Goal: Task Accomplishment & Management: Manage account settings

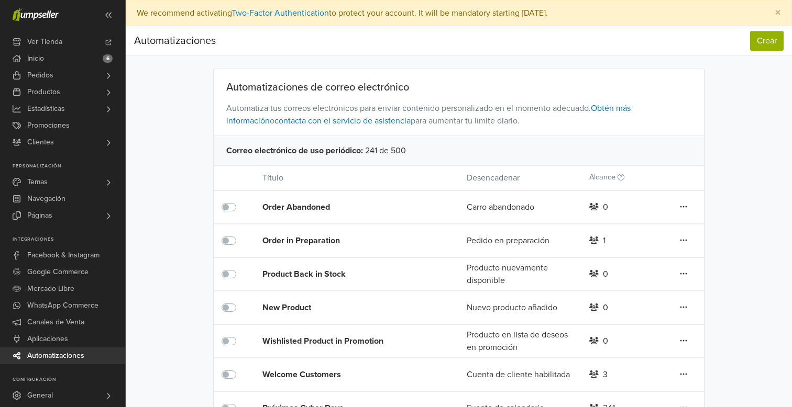
scroll to position [30, 0]
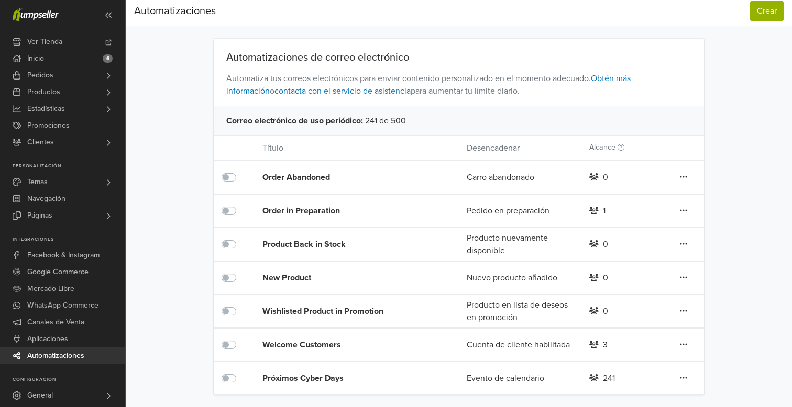
click at [314, 380] on div "Próximos Cyber Days" at bounding box center [343, 378] width 163 height 13
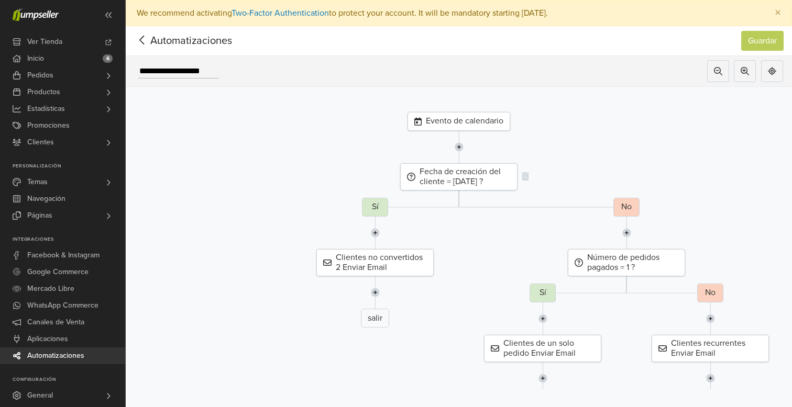
click at [448, 187] on div "Fecha de creación del cliente = [DATE] ?" at bounding box center [458, 176] width 117 height 27
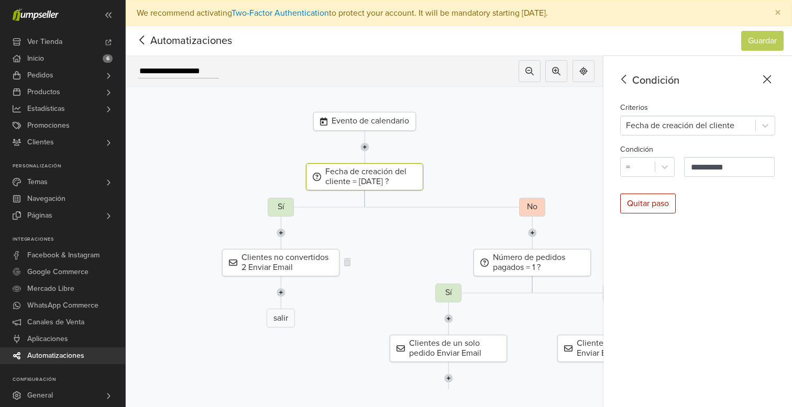
click at [305, 266] on div "Clientes no convertidos 2 Enviar Email" at bounding box center [280, 262] width 117 height 27
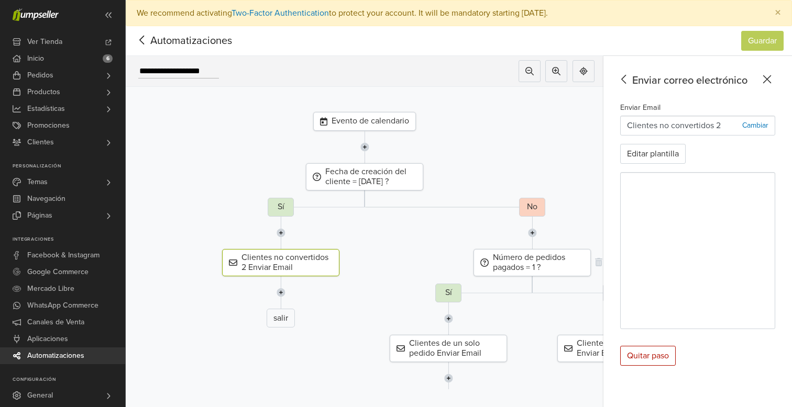
click at [522, 266] on div "Número de pedidos pagados = 1 ?" at bounding box center [531, 262] width 117 height 27
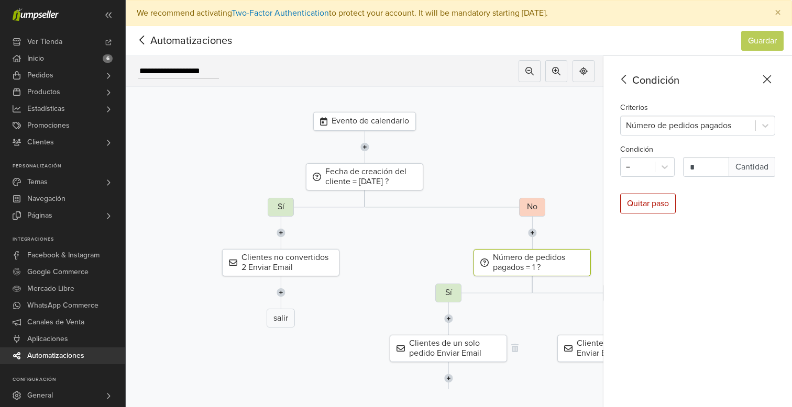
click at [436, 354] on div "Clientes de un solo pedido Enviar Email" at bounding box center [447, 348] width 117 height 27
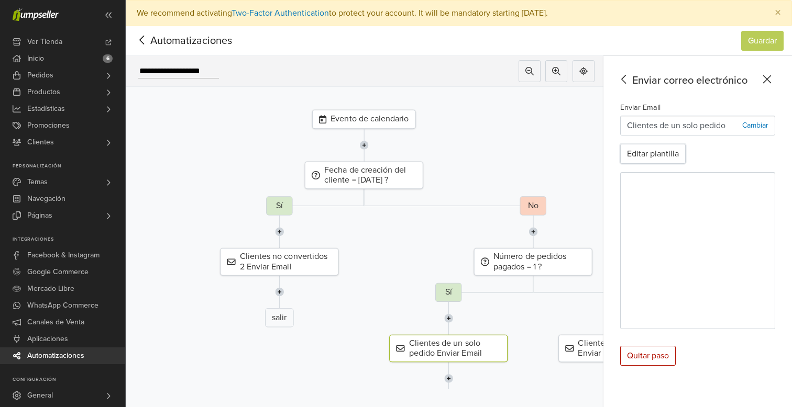
click at [666, 154] on button "Editar plantilla" at bounding box center [652, 154] width 65 height 20
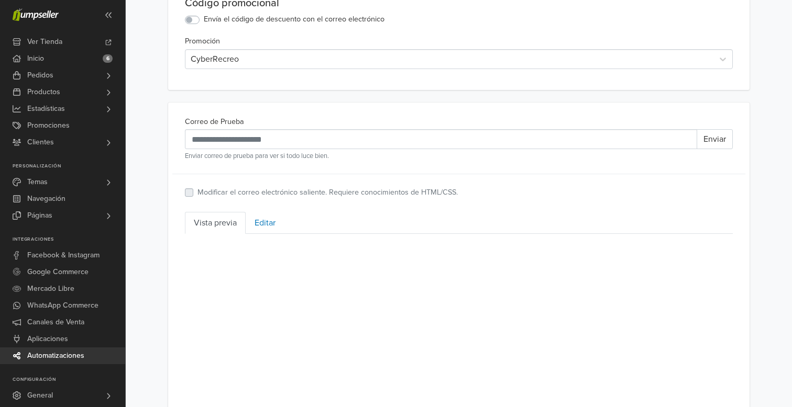
scroll to position [277, 0]
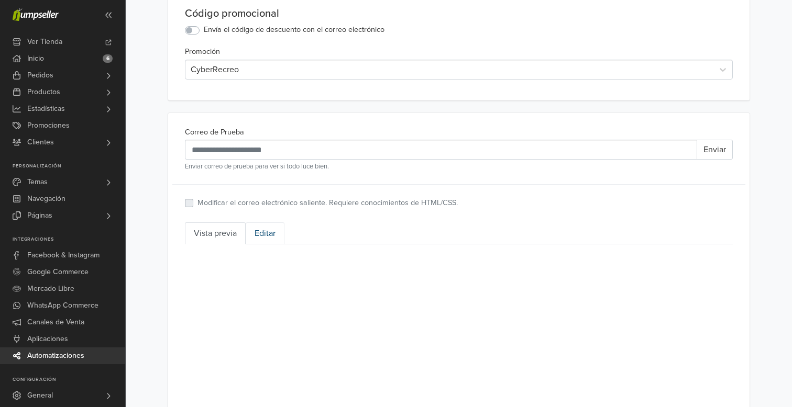
click at [263, 238] on link "Editar" at bounding box center [265, 233] width 39 height 22
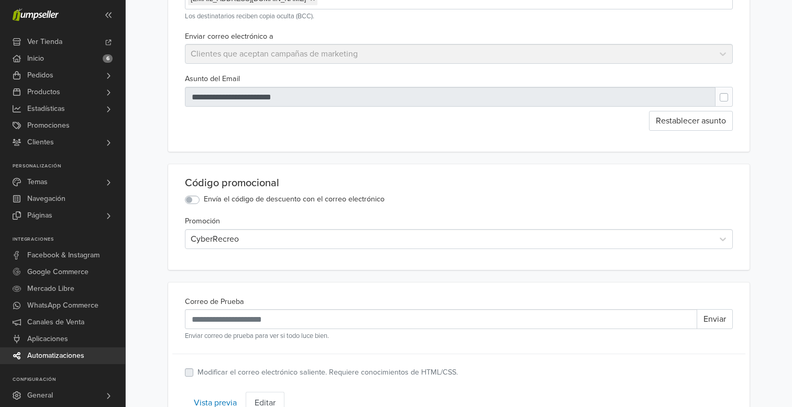
scroll to position [0, 0]
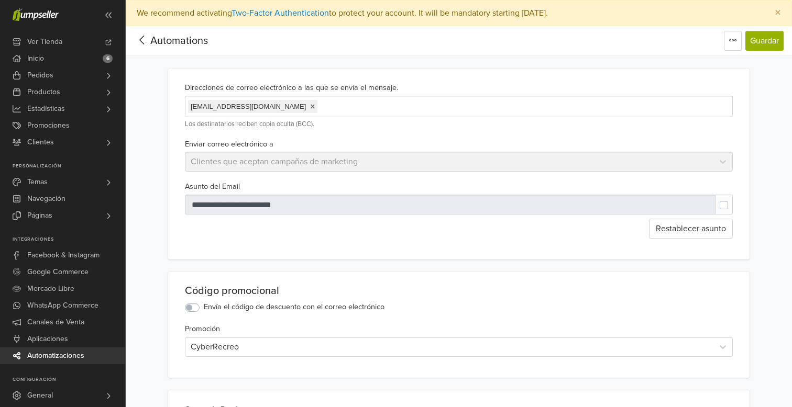
click at [175, 47] on span "Automations" at bounding box center [179, 41] width 58 height 13
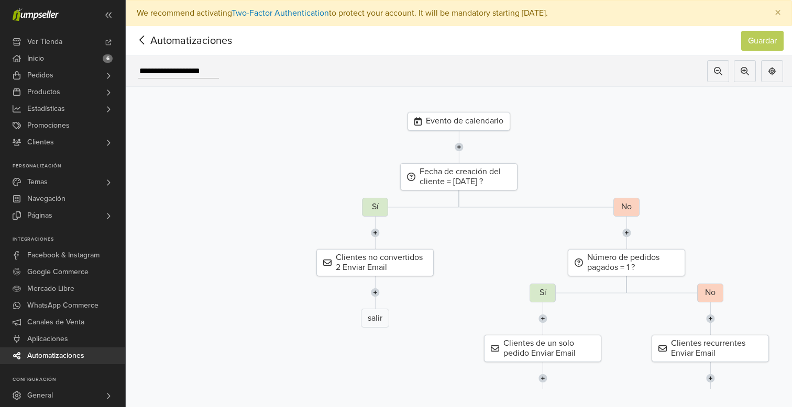
scroll to position [26, 0]
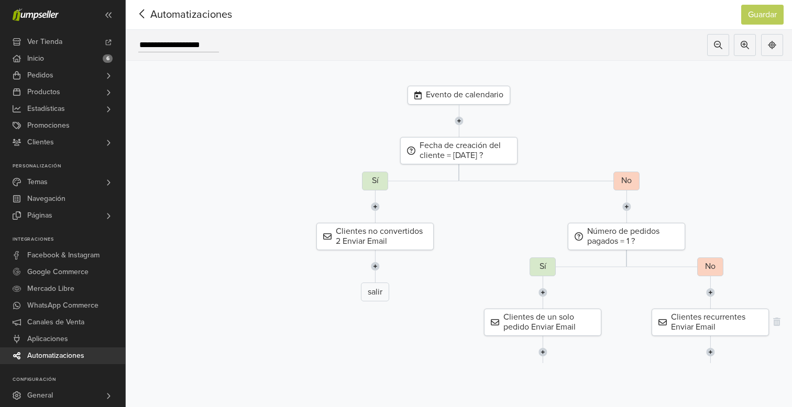
click at [690, 324] on div "Clientes recurrentes Enviar Email" at bounding box center [709, 322] width 117 height 27
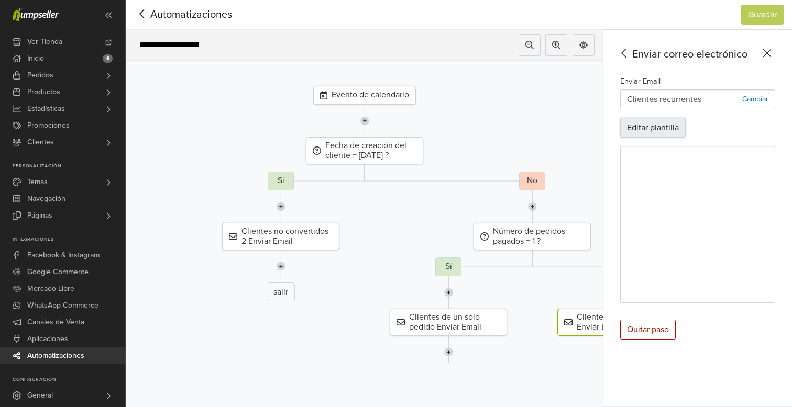
click at [664, 126] on button "Editar plantilla" at bounding box center [652, 128] width 65 height 20
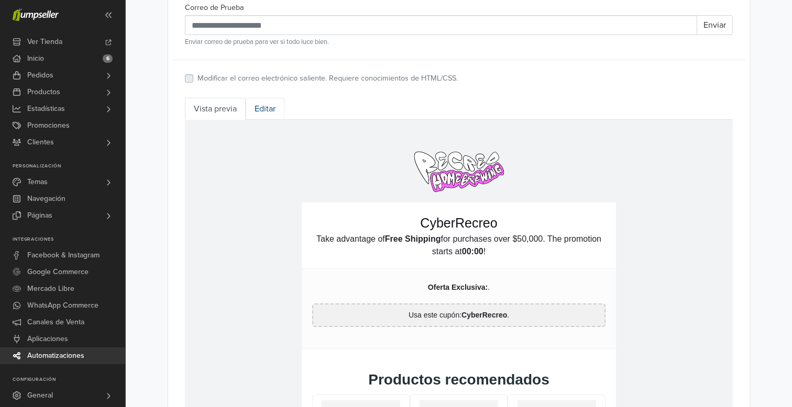
click at [272, 110] on link "Editar" at bounding box center [265, 109] width 39 height 22
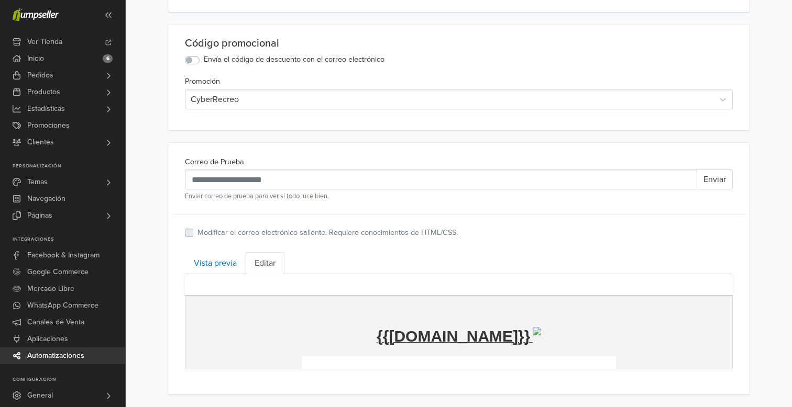
scroll to position [402, 0]
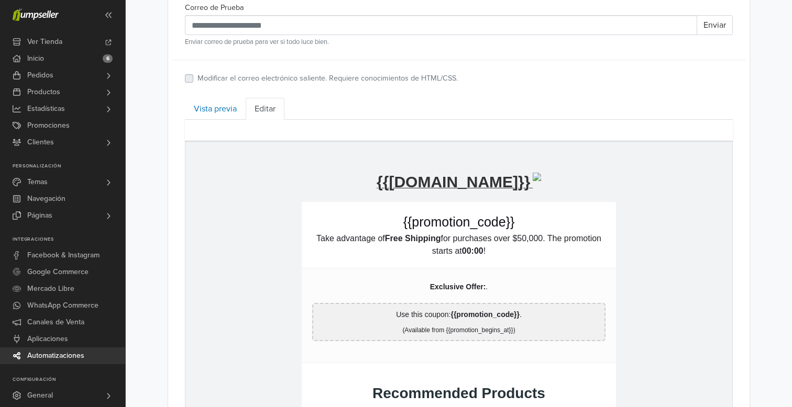
click at [359, 242] on p "Take advantage of Free Shipping for purchases over $50,000. The promotion start…" at bounding box center [458, 244] width 293 height 25
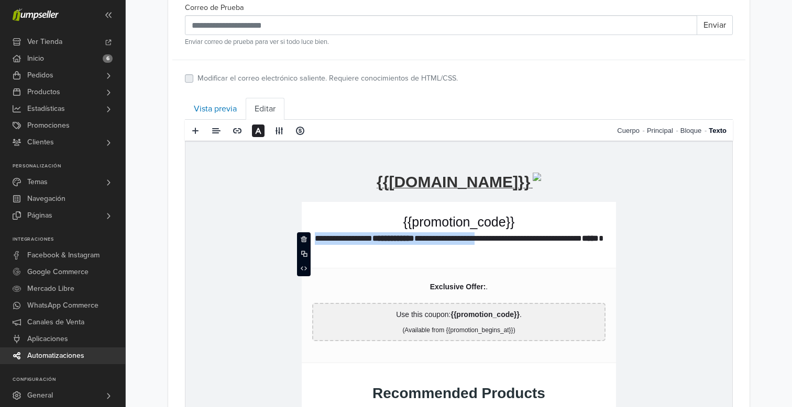
drag, startPoint x: 511, startPoint y: 239, endPoint x: 289, endPoint y: 243, distance: 222.0
click at [231, 107] on link "Vista previa" at bounding box center [215, 109] width 61 height 22
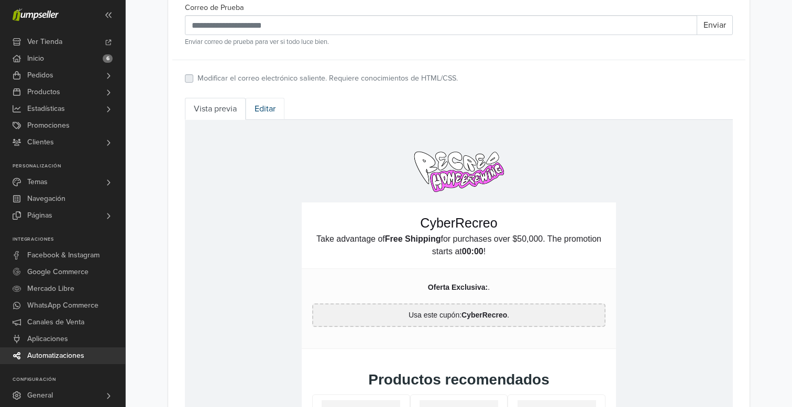
click at [270, 110] on link "Editar" at bounding box center [265, 109] width 39 height 22
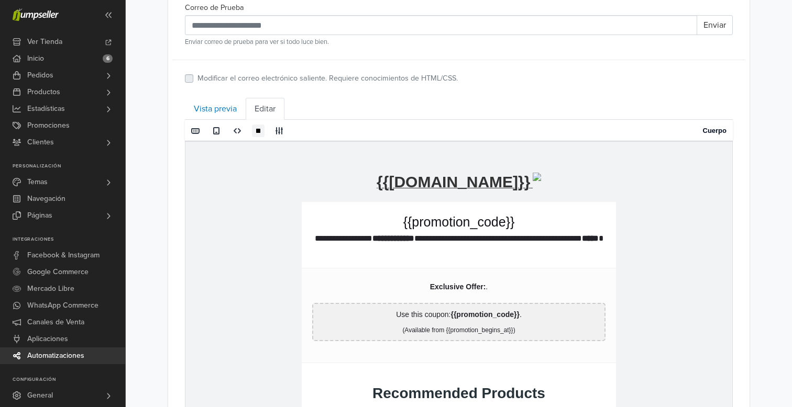
click at [358, 240] on p "**********" at bounding box center [458, 244] width 293 height 25
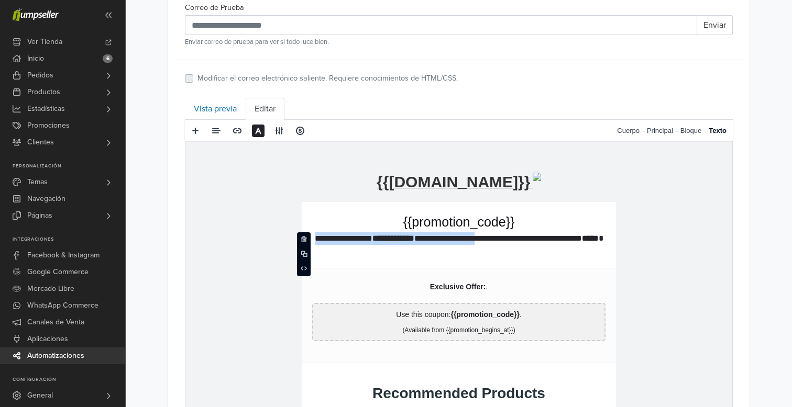
drag, startPoint x: 314, startPoint y: 236, endPoint x: 512, endPoint y: 235, distance: 198.4
click at [512, 235] on p "**********" at bounding box center [458, 244] width 293 height 25
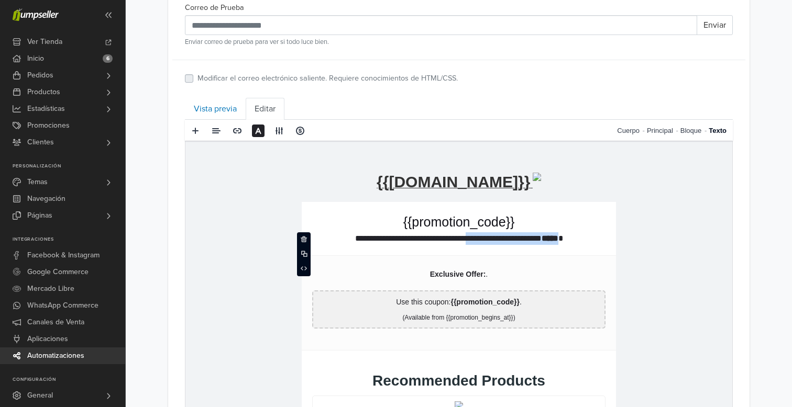
drag, startPoint x: 486, startPoint y: 236, endPoint x: 596, endPoint y: 239, distance: 109.5
click at [596, 239] on p "**********" at bounding box center [458, 238] width 293 height 13
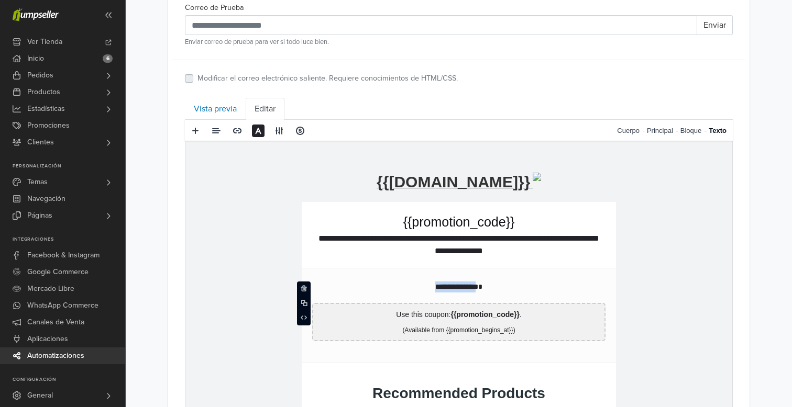
drag, startPoint x: 483, startPoint y: 286, endPoint x: 424, endPoint y: 284, distance: 59.2
click at [424, 284] on p "**********" at bounding box center [458, 287] width 293 height 11
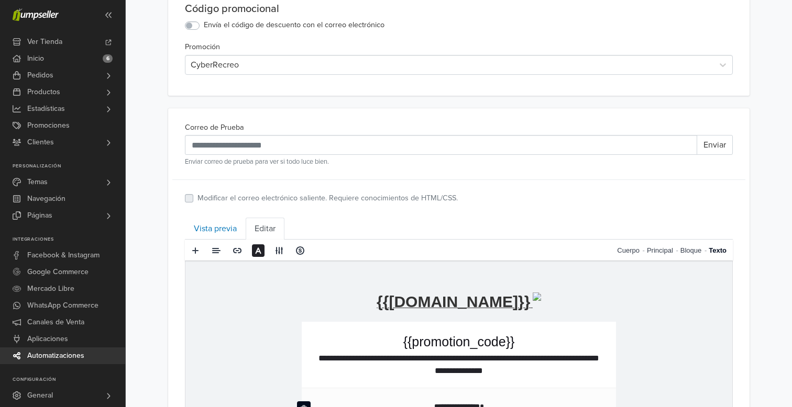
scroll to position [0, 0]
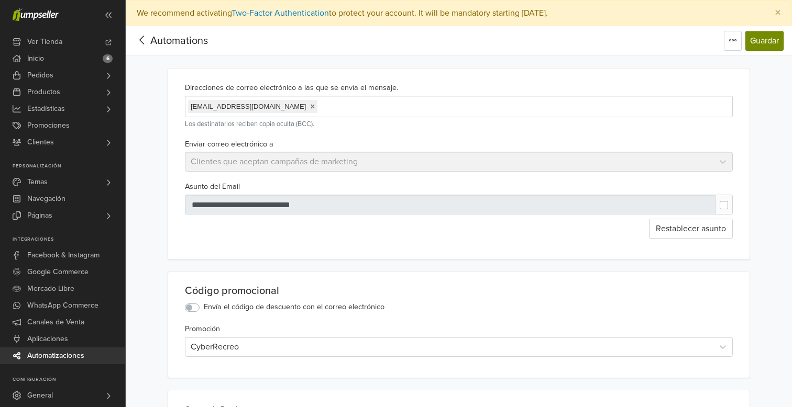
click at [768, 35] on button "Guardar" at bounding box center [764, 41] width 38 height 20
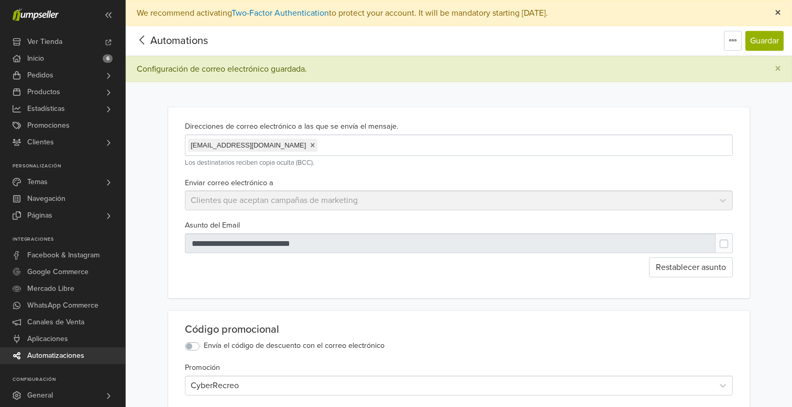
click at [777, 14] on span "×" at bounding box center [777, 12] width 6 height 15
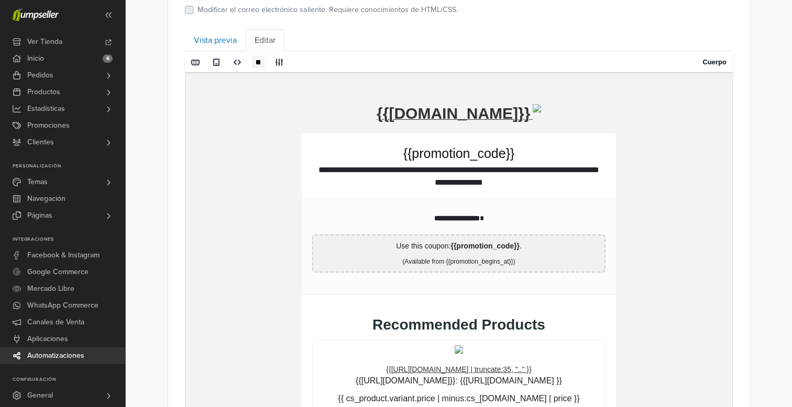
scroll to position [412, 0]
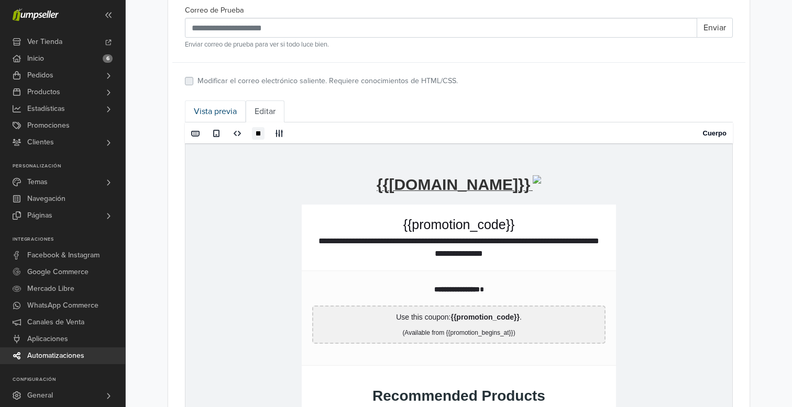
click at [227, 114] on link "Vista previa" at bounding box center [215, 112] width 61 height 22
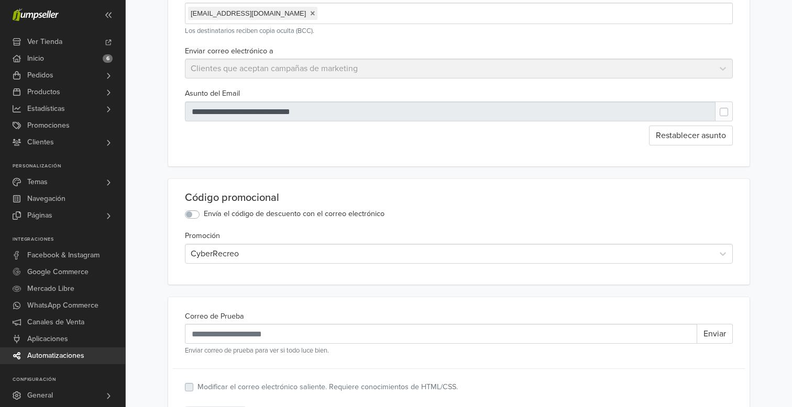
scroll to position [0, 0]
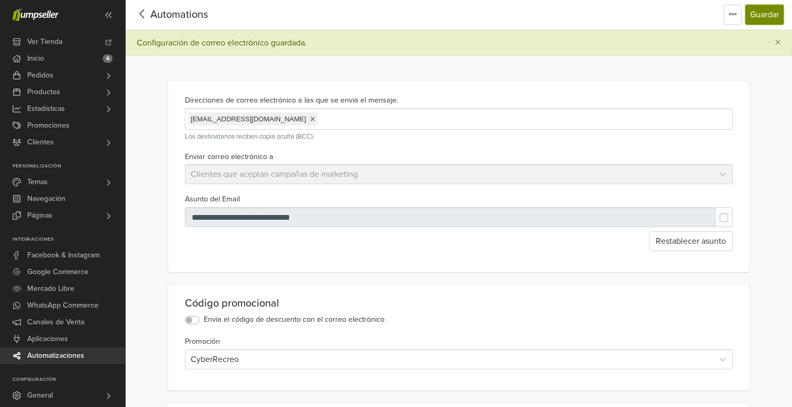
click at [756, 18] on button "Guardar" at bounding box center [764, 15] width 38 height 20
click at [191, 17] on span "Automations" at bounding box center [179, 14] width 58 height 13
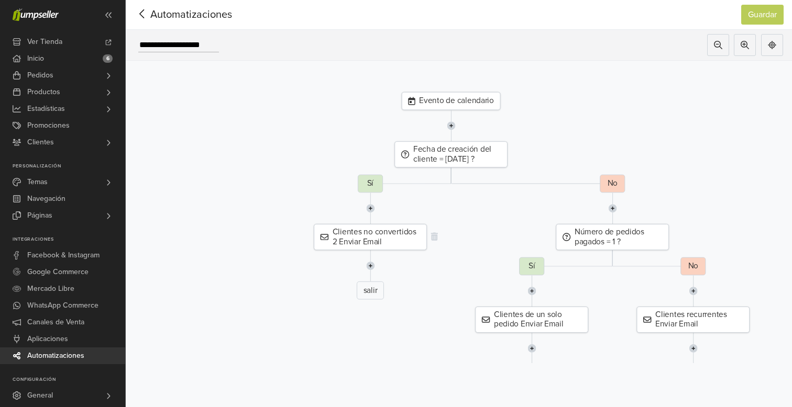
click at [382, 241] on div "Clientes no convertidos 2 Enviar Email" at bounding box center [370, 237] width 113 height 26
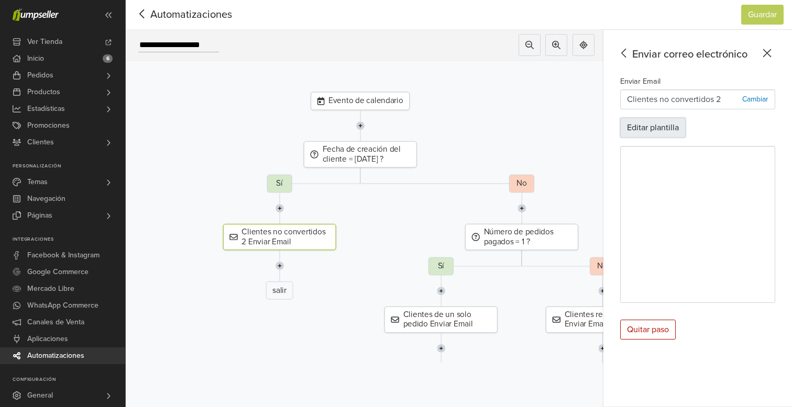
click at [663, 132] on button "Editar plantilla" at bounding box center [652, 128] width 65 height 20
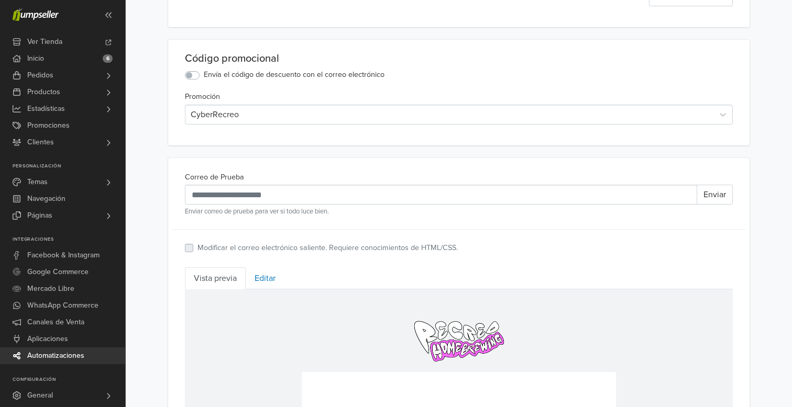
scroll to position [234, 0]
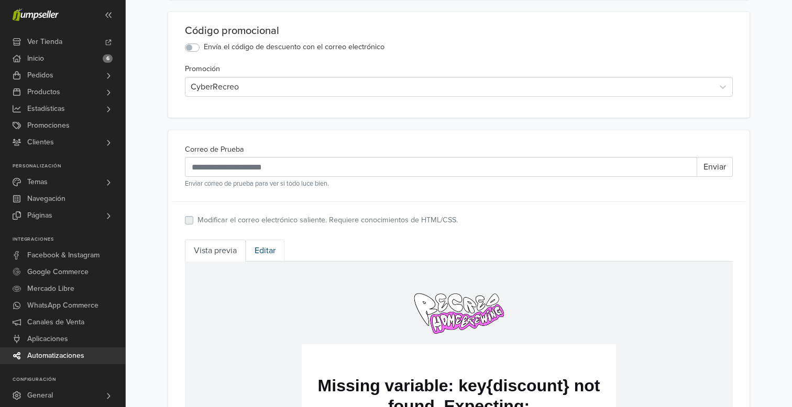
click at [264, 255] on link "Editar" at bounding box center [265, 251] width 39 height 22
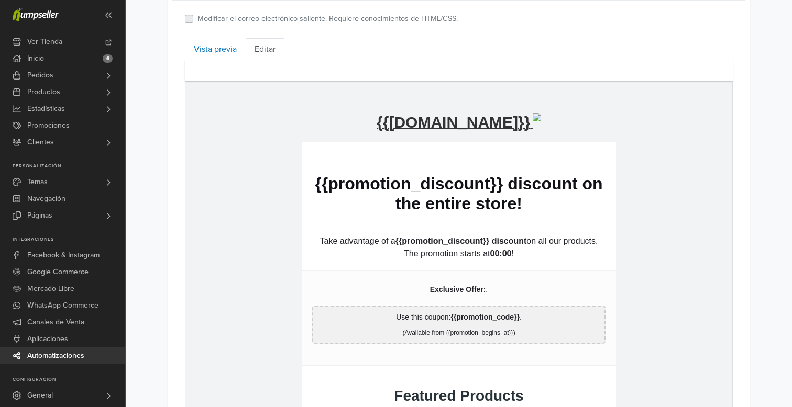
scroll to position [505, 0]
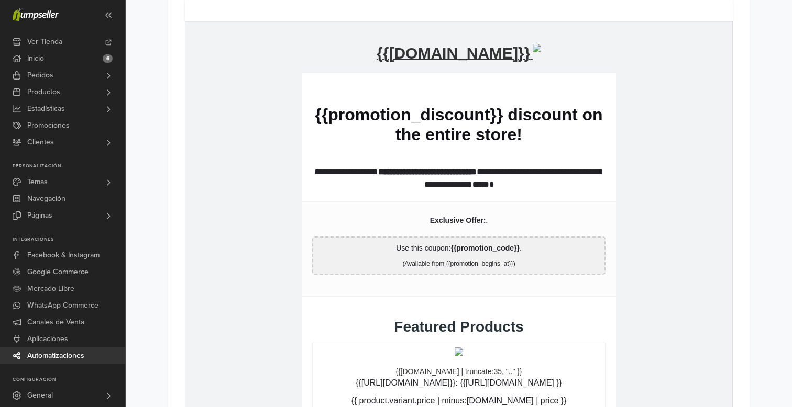
click at [422, 175] on strong "**********" at bounding box center [427, 172] width 98 height 8
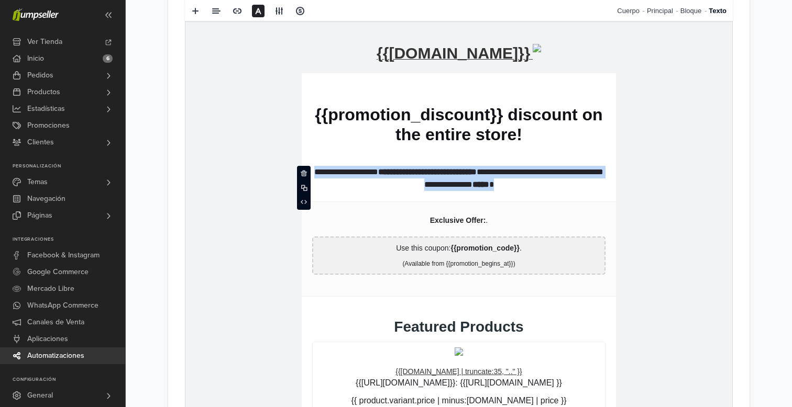
drag, startPoint x: 516, startPoint y: 188, endPoint x: 287, endPoint y: 155, distance: 231.1
click at [287, 156] on td "**********" at bounding box center [458, 323] width 547 height 620
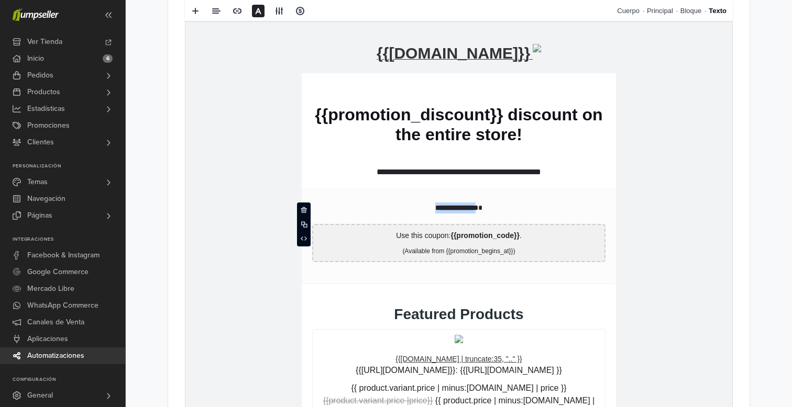
drag, startPoint x: 472, startPoint y: 208, endPoint x: 398, endPoint y: 204, distance: 73.4
click at [398, 204] on p "**********" at bounding box center [458, 208] width 293 height 11
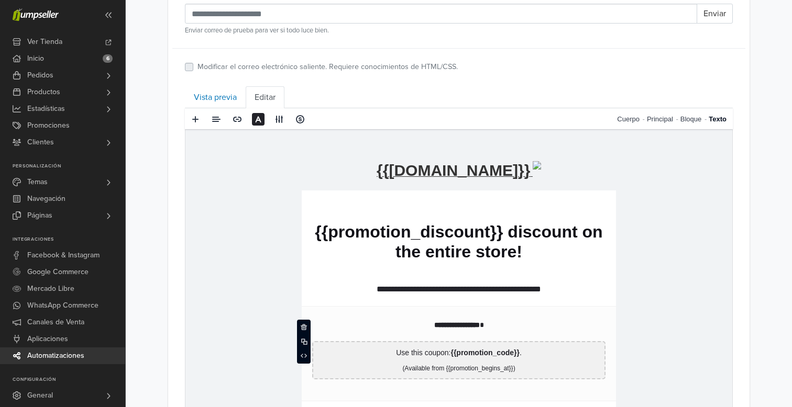
scroll to position [386, 0]
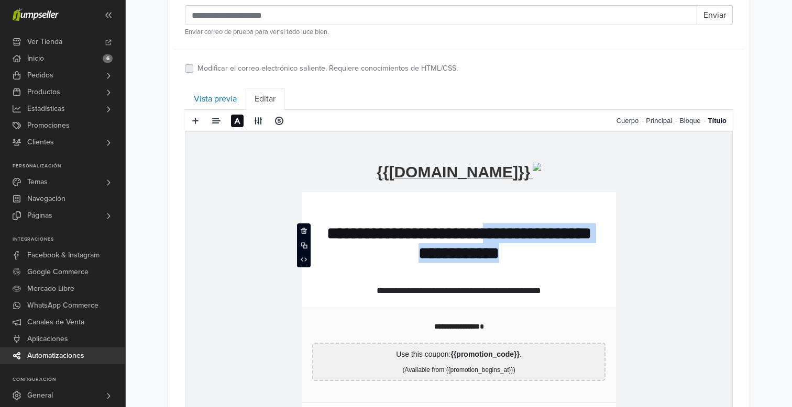
drag, startPoint x: 509, startPoint y: 232, endPoint x: 530, endPoint y: 249, distance: 27.1
click at [530, 249] on p "**********" at bounding box center [458, 244] width 293 height 40
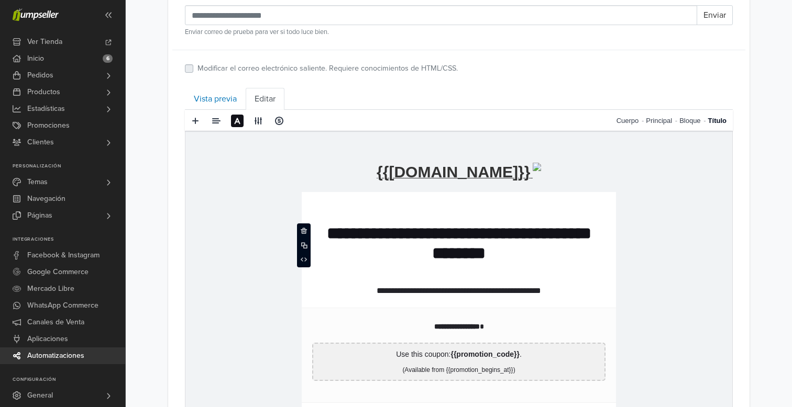
click at [335, 253] on p "**********" at bounding box center [458, 244] width 293 height 40
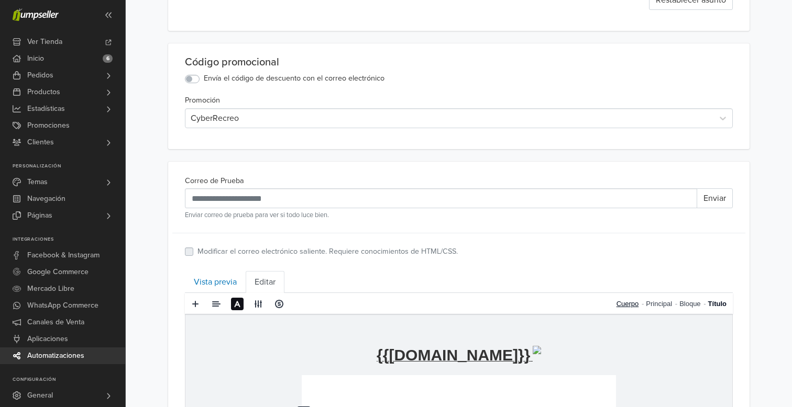
scroll to position [0, 0]
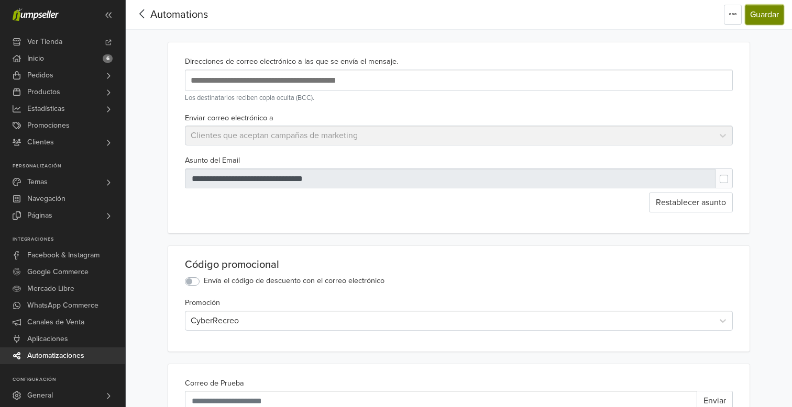
click at [763, 16] on button "Guardar" at bounding box center [764, 15] width 38 height 20
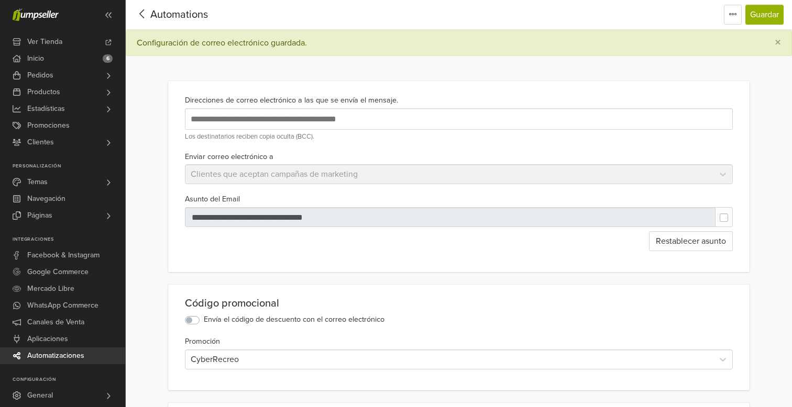
click at [685, 216] on div at bounding box center [450, 217] width 531 height 20
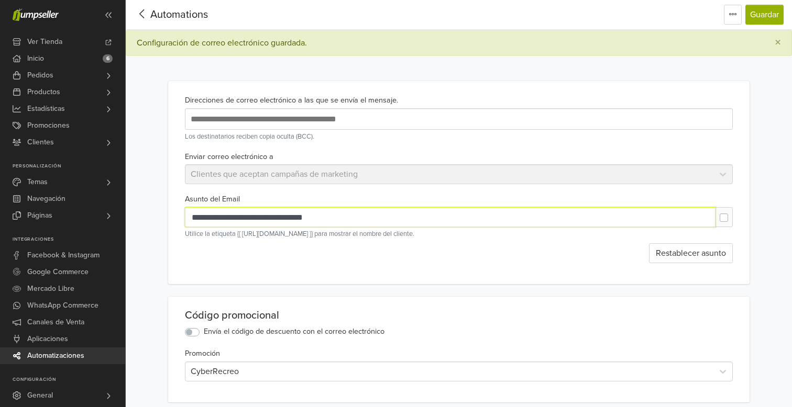
drag, startPoint x: 267, startPoint y: 218, endPoint x: 252, endPoint y: 218, distance: 15.2
click at [252, 218] on input "**********" at bounding box center [450, 217] width 530 height 20
type input "**********"
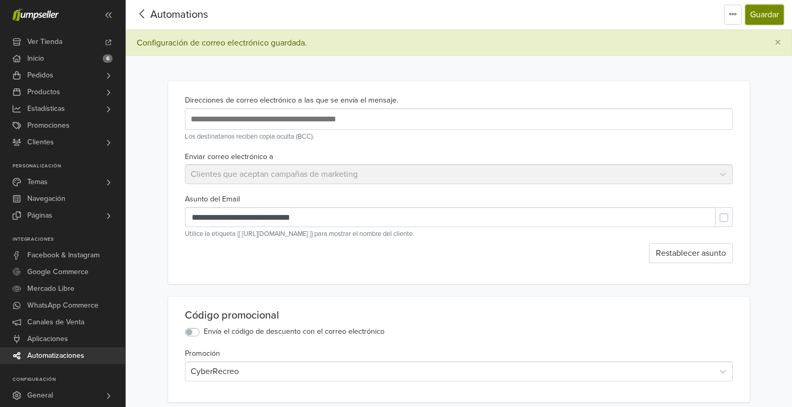
click at [769, 12] on button "Guardar" at bounding box center [764, 15] width 38 height 20
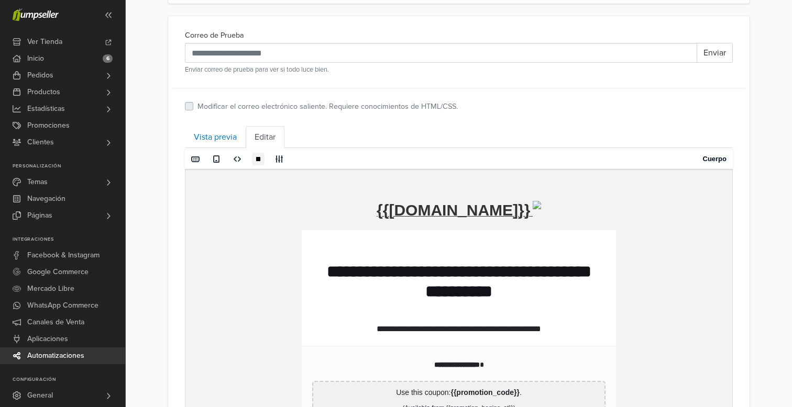
scroll to position [448, 0]
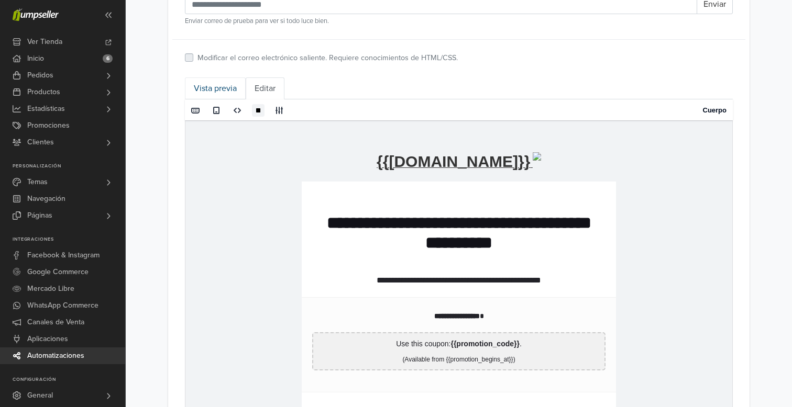
click at [217, 82] on link "Vista previa" at bounding box center [215, 88] width 61 height 22
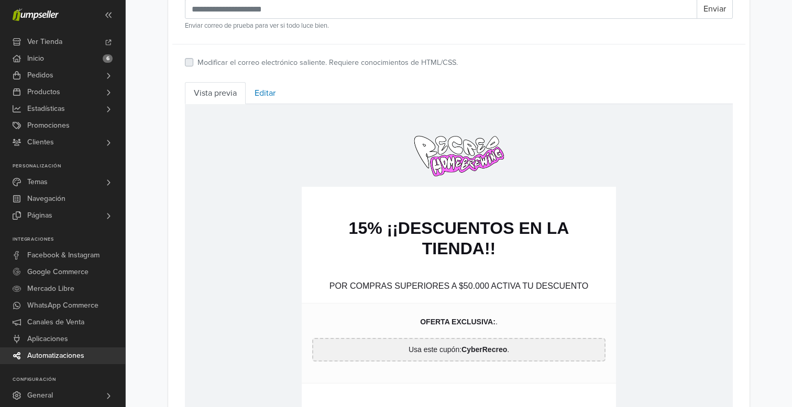
scroll to position [311, 0]
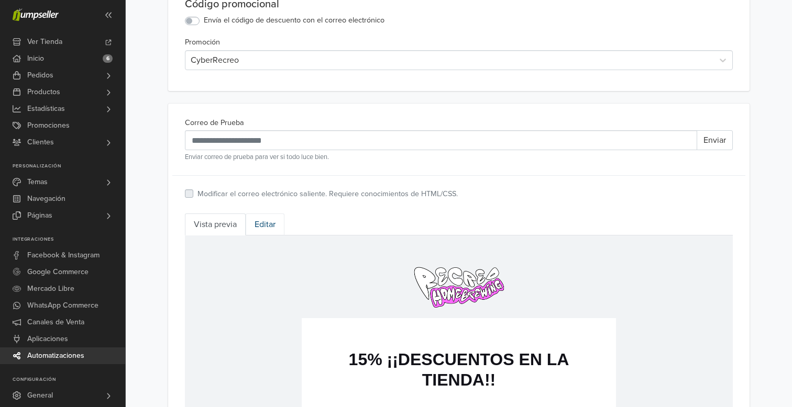
click at [263, 223] on link "Editar" at bounding box center [265, 225] width 39 height 22
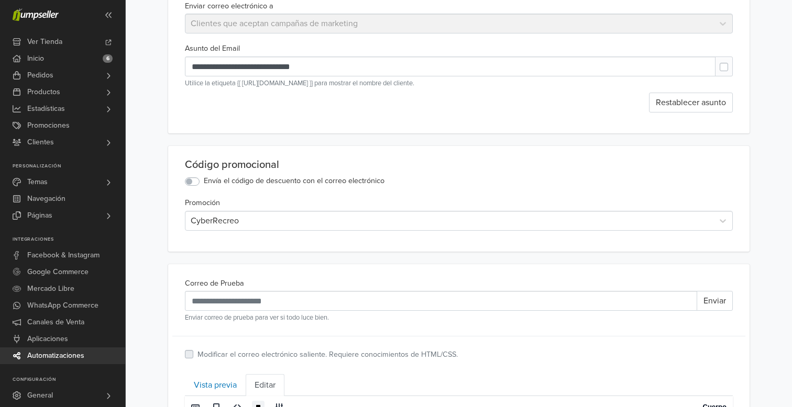
scroll to position [0, 0]
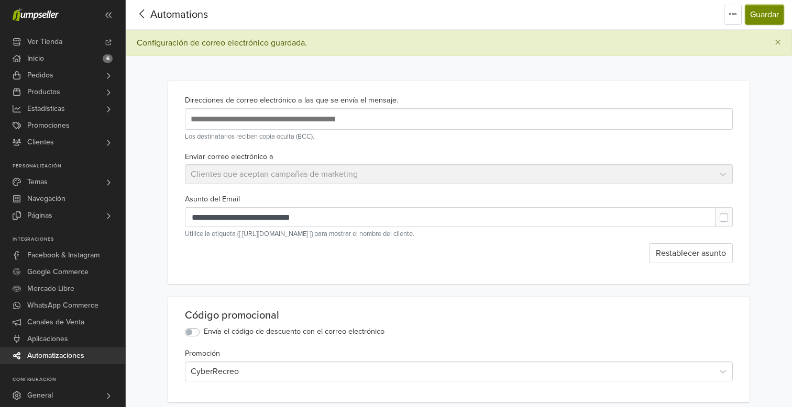
click at [763, 15] on button "Guardar" at bounding box center [764, 15] width 38 height 20
click at [164, 17] on span "Automations" at bounding box center [179, 14] width 58 height 13
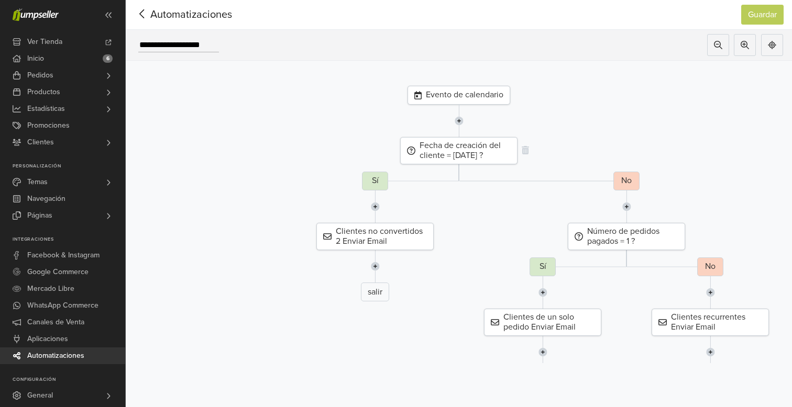
click at [458, 155] on div "Fecha de creación del cliente = [DATE] ?" at bounding box center [458, 150] width 117 height 27
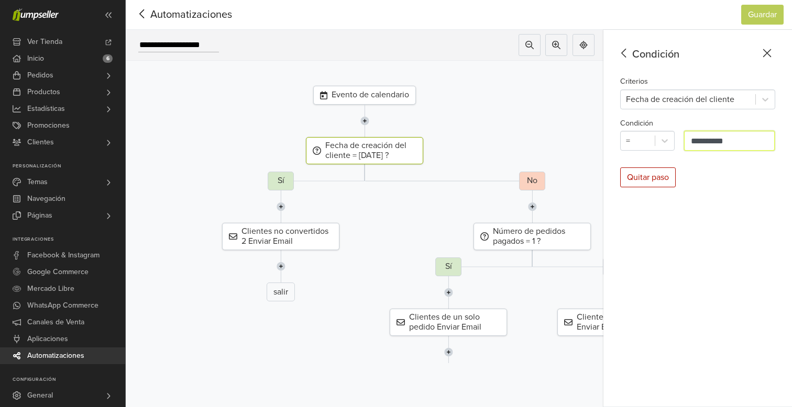
click at [697, 141] on input "**********" at bounding box center [729, 141] width 91 height 20
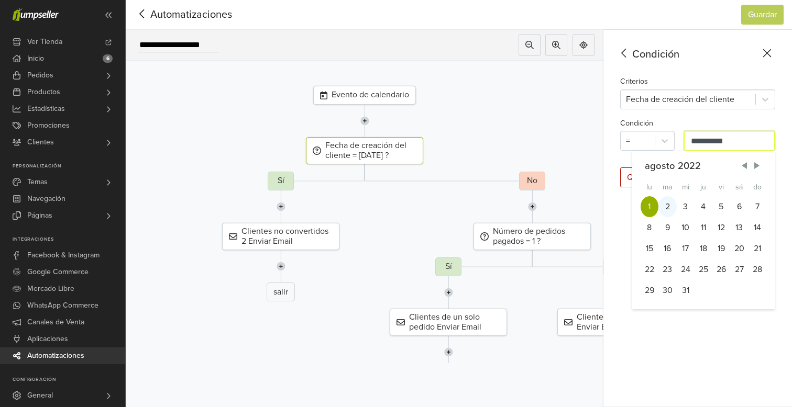
click at [660, 210] on div "2" at bounding box center [667, 206] width 18 height 21
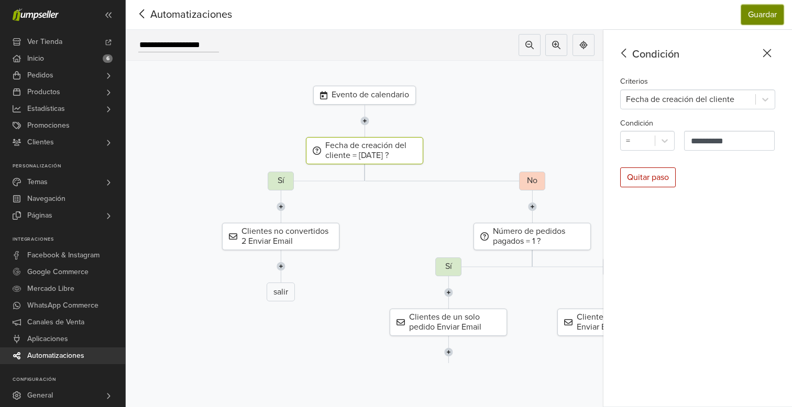
click at [756, 16] on button "Guardar" at bounding box center [762, 15] width 42 height 20
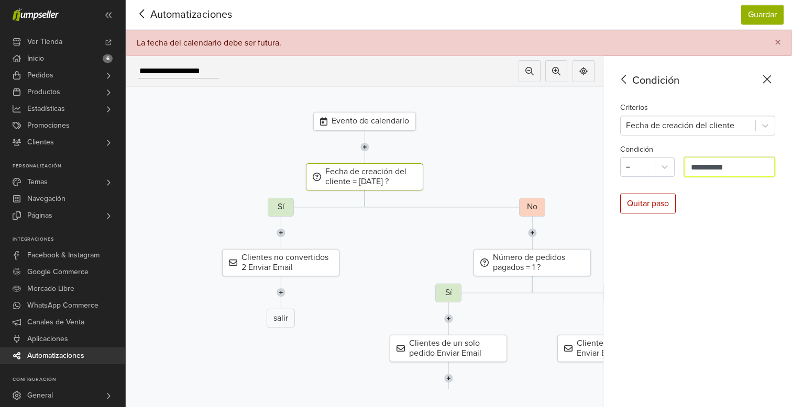
click at [697, 163] on input "**********" at bounding box center [729, 167] width 91 height 20
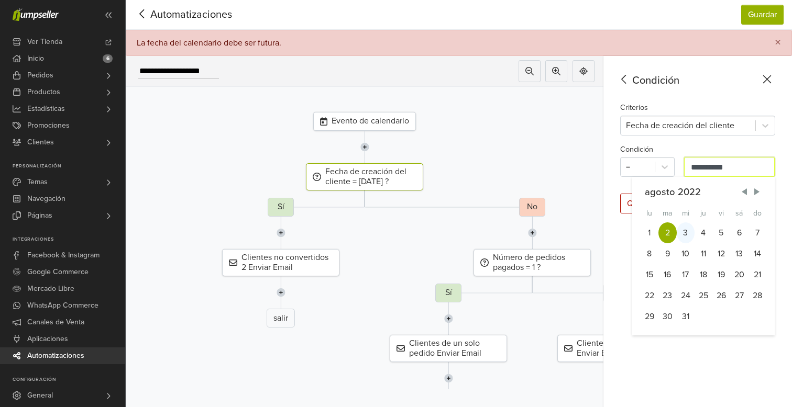
click at [683, 229] on div "3" at bounding box center [685, 232] width 18 height 21
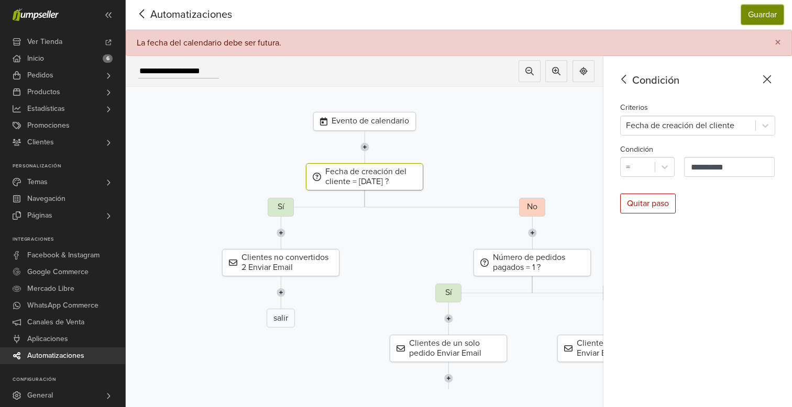
click at [760, 16] on button "Guardar" at bounding box center [762, 15] width 42 height 20
click at [778, 42] on span "×" at bounding box center [777, 42] width 6 height 15
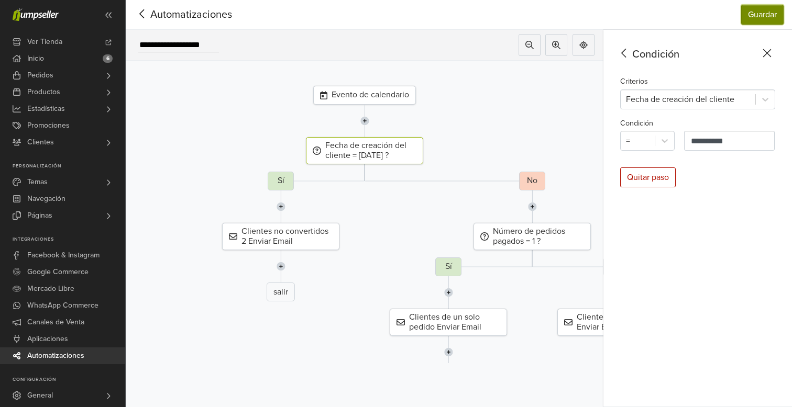
click at [750, 10] on button "Guardar" at bounding box center [762, 15] width 42 height 20
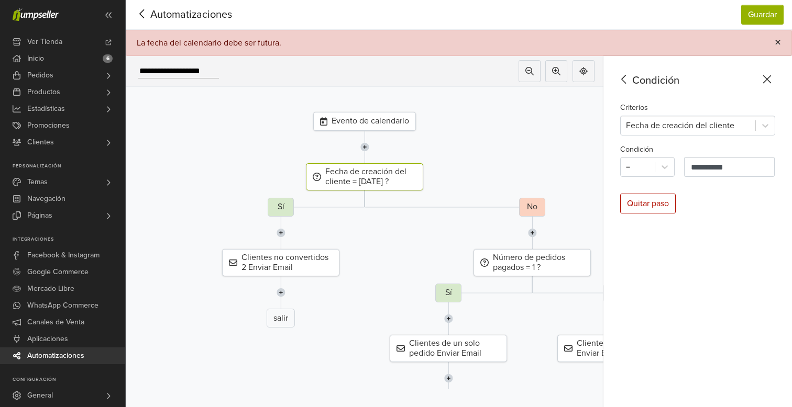
click at [776, 42] on span "×" at bounding box center [777, 42] width 6 height 15
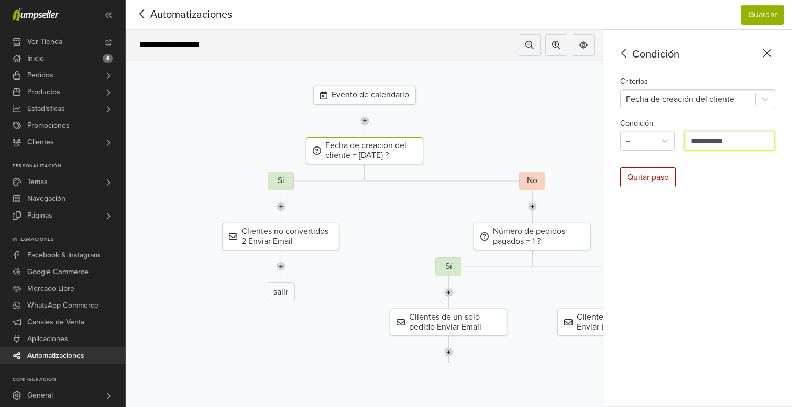
click at [706, 138] on input "**********" at bounding box center [729, 141] width 91 height 20
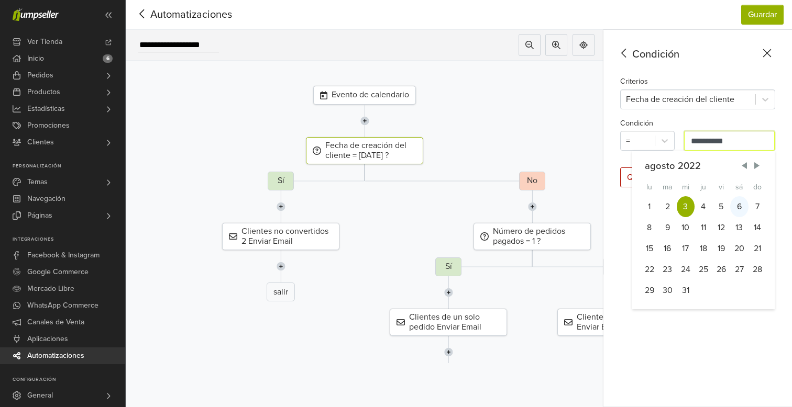
click at [737, 205] on div "6" at bounding box center [739, 206] width 18 height 21
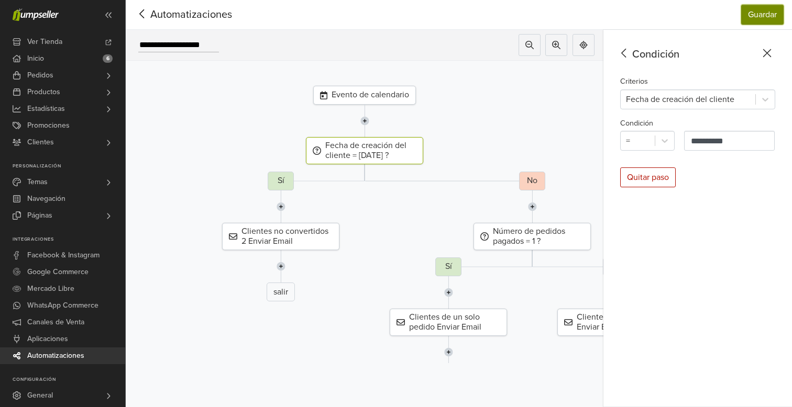
click at [760, 18] on button "Guardar" at bounding box center [762, 15] width 42 height 20
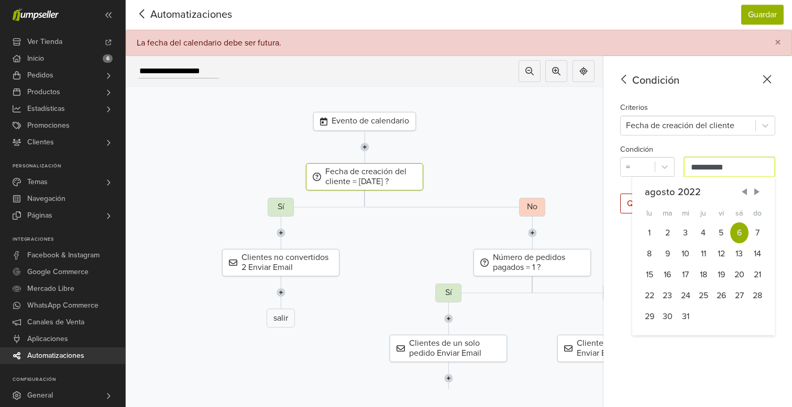
click at [705, 163] on input "**********" at bounding box center [729, 167] width 91 height 20
click at [673, 194] on div "agosto 2022" at bounding box center [702, 192] width 117 height 15
click at [684, 192] on div "agosto 2022" at bounding box center [702, 192] width 117 height 15
click at [755, 190] on span "Next Month" at bounding box center [756, 191] width 10 height 10
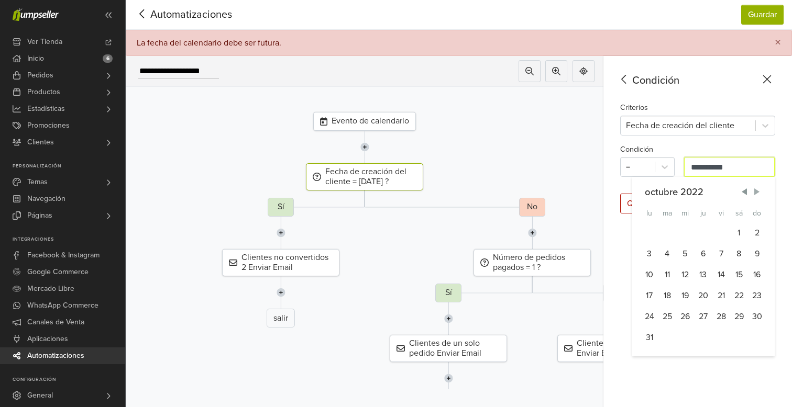
click at [755, 190] on span "Next Month" at bounding box center [756, 191] width 10 height 10
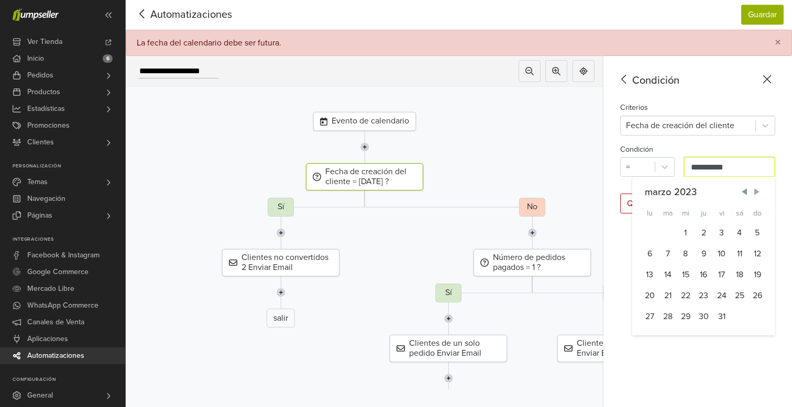
click at [755, 190] on span "Next Month" at bounding box center [756, 191] width 10 height 10
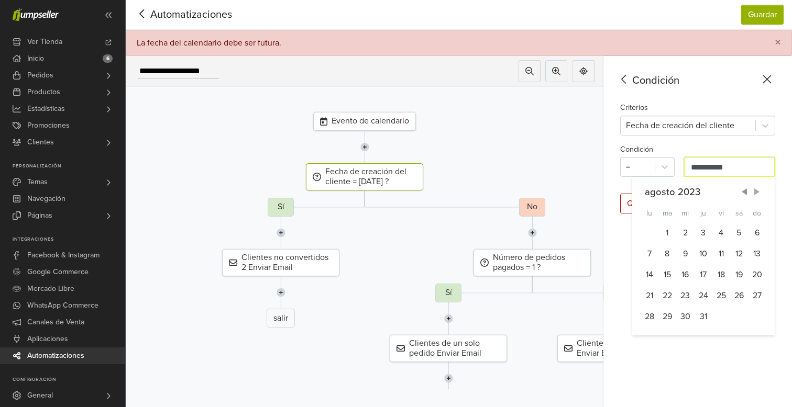
click at [755, 190] on span "Next Month" at bounding box center [756, 191] width 10 height 10
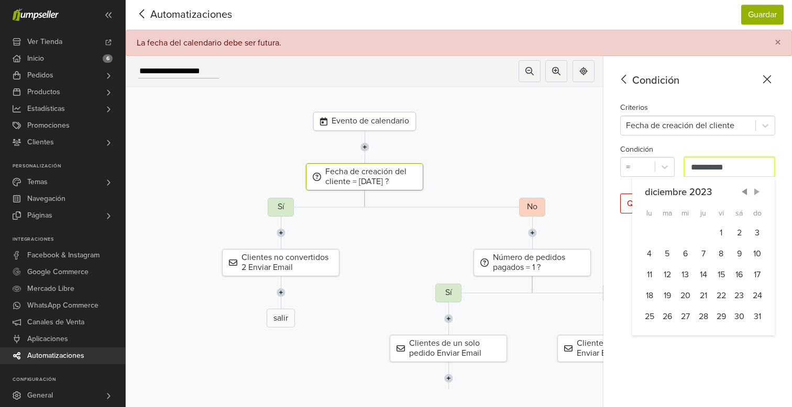
click at [755, 190] on span "Next Month" at bounding box center [756, 191] width 10 height 10
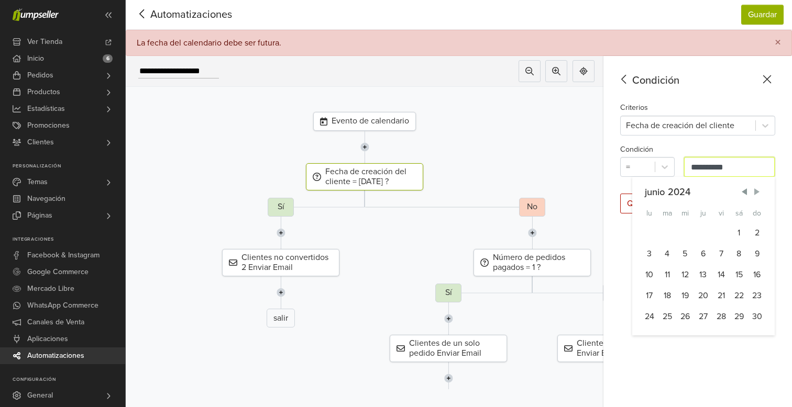
click at [755, 190] on span "Next Month" at bounding box center [756, 191] width 10 height 10
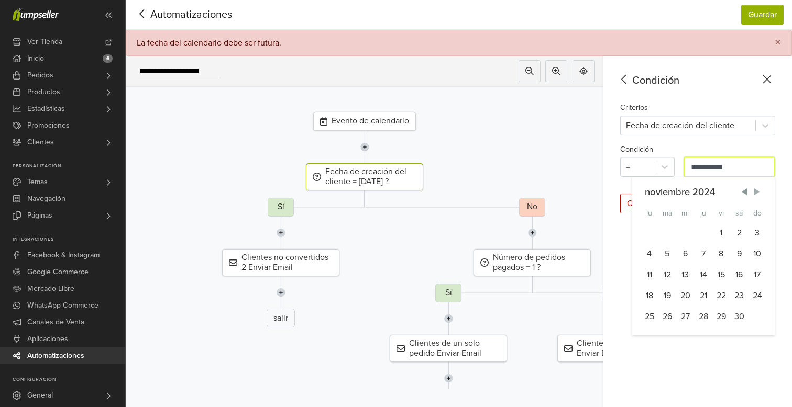
click at [755, 190] on span "Next Month" at bounding box center [756, 191] width 10 height 10
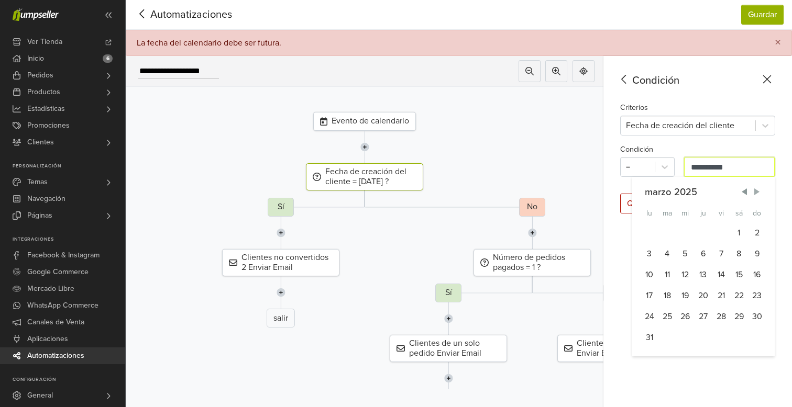
click at [755, 190] on span "Next Month" at bounding box center [756, 191] width 10 height 10
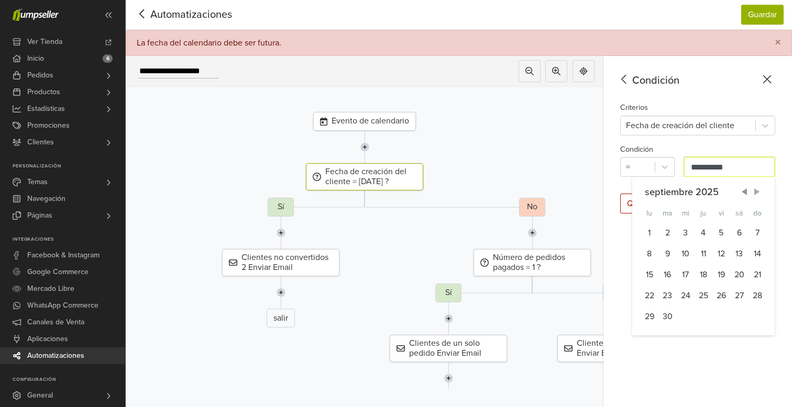
click at [755, 190] on span "Next Month" at bounding box center [756, 191] width 10 height 10
click at [700, 231] on div "2" at bounding box center [703, 232] width 18 height 21
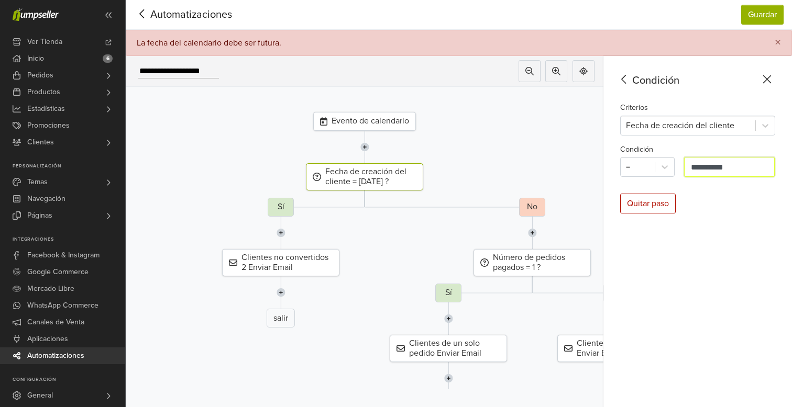
click at [717, 170] on input "**********" at bounding box center [729, 167] width 91 height 20
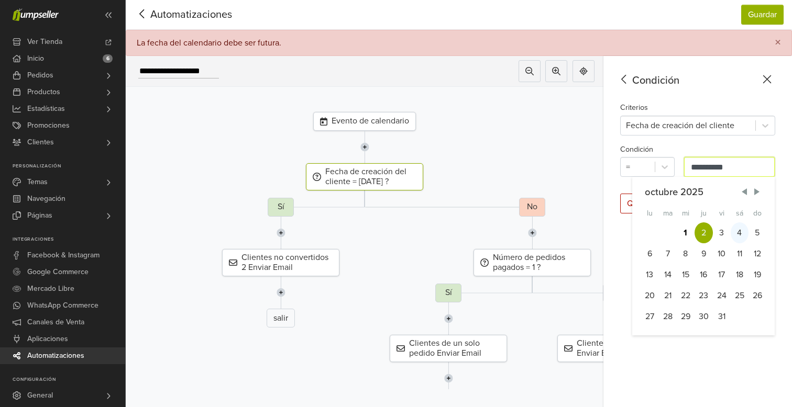
click at [734, 231] on div "4" at bounding box center [739, 232] width 18 height 21
type input "**********"
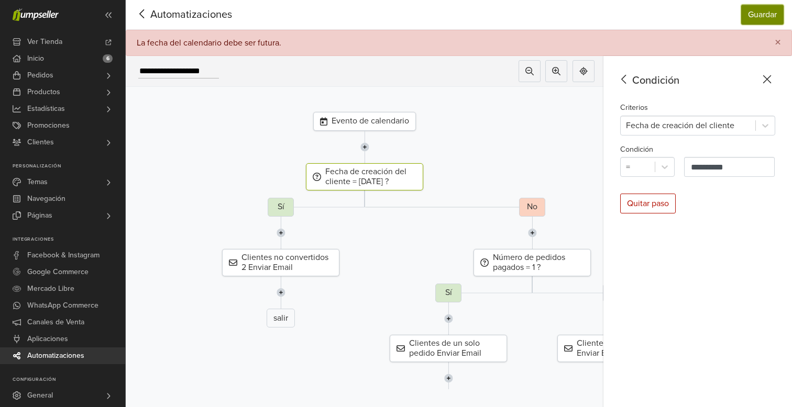
click at [750, 16] on button "Guardar" at bounding box center [762, 15] width 42 height 20
click at [751, 12] on button "Guardar" at bounding box center [762, 15] width 42 height 20
click at [777, 37] on span "×" at bounding box center [777, 42] width 6 height 15
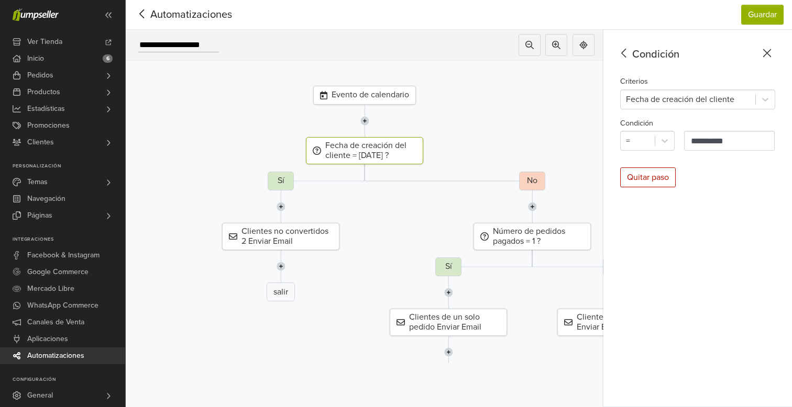
click at [377, 102] on div "Evento de calendario" at bounding box center [364, 95] width 103 height 19
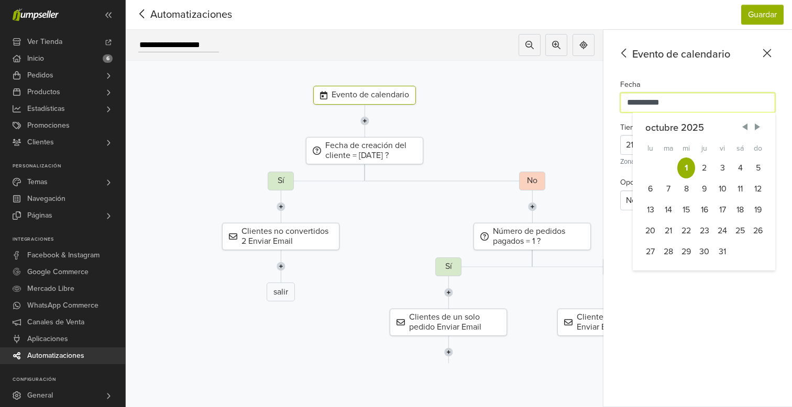
click at [634, 101] on input "**********" at bounding box center [697, 103] width 155 height 20
click at [740, 166] on div "4" at bounding box center [740, 168] width 18 height 21
type input "**********"
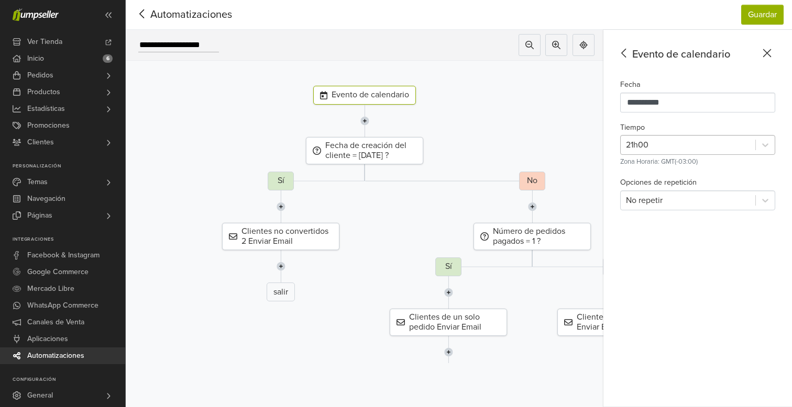
click at [750, 145] on div "21h00" at bounding box center [687, 145] width 135 height 19
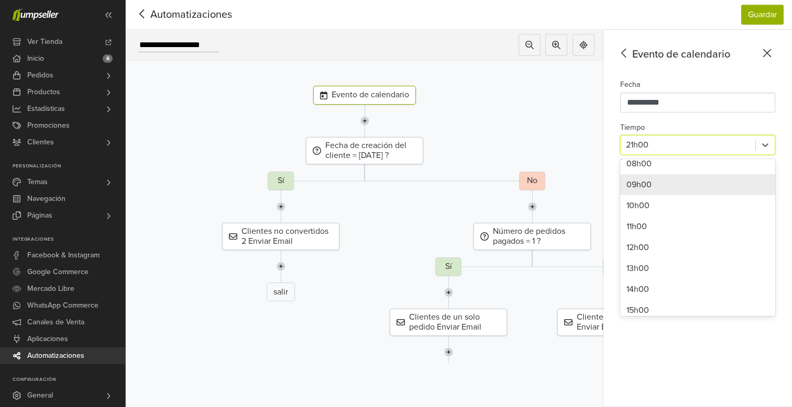
scroll to position [183, 0]
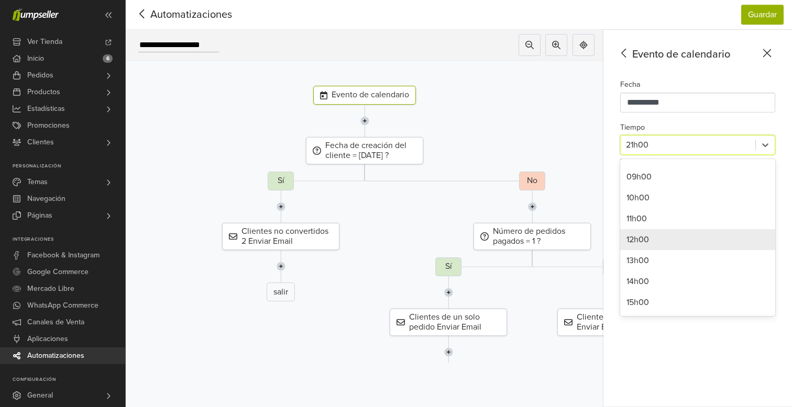
click at [662, 237] on div "12h00" at bounding box center [697, 239] width 155 height 21
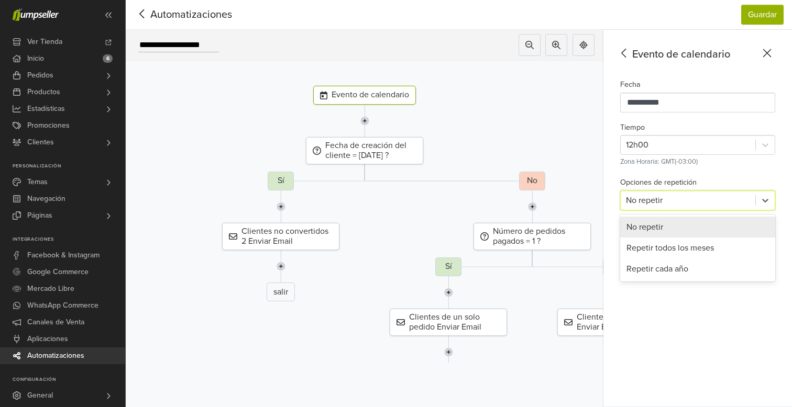
click at [687, 198] on div at bounding box center [688, 200] width 124 height 15
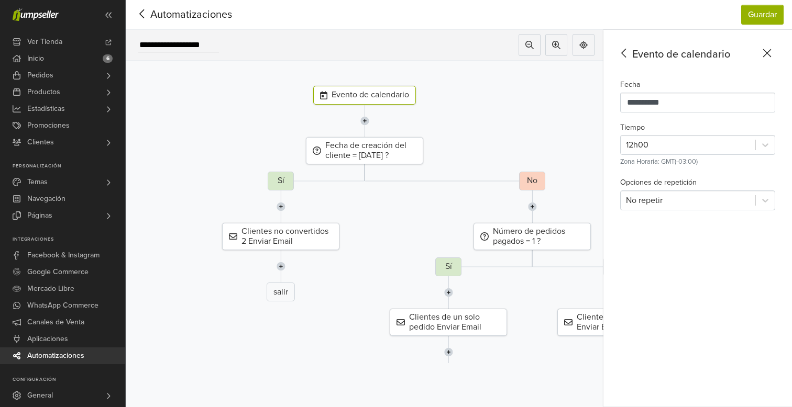
click at [706, 171] on div "**********" at bounding box center [697, 218] width 188 height 377
click at [751, 14] on button "Guardar" at bounding box center [762, 15] width 42 height 20
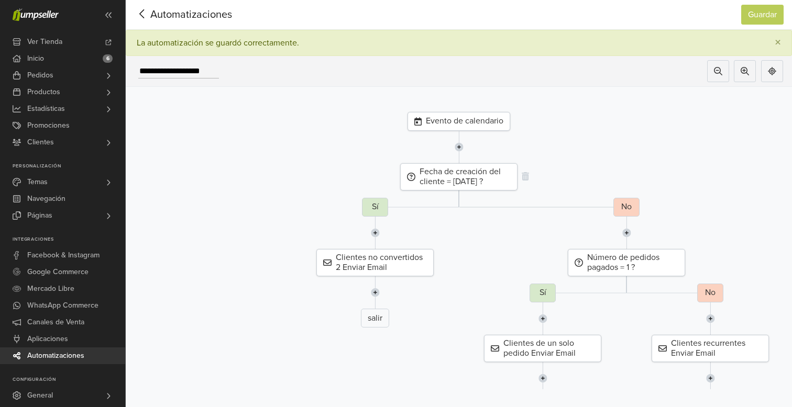
click at [483, 179] on div "Fecha de creación del cliente = [DATE] ?" at bounding box center [458, 176] width 117 height 27
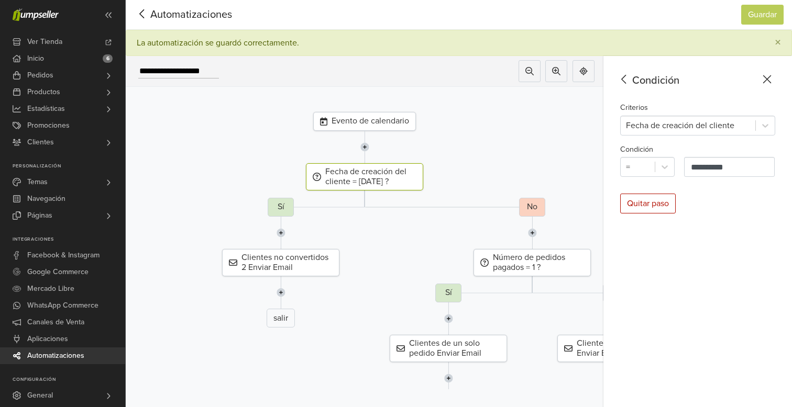
click at [170, 12] on span "Automatizaciones" at bounding box center [175, 15] width 82 height 16
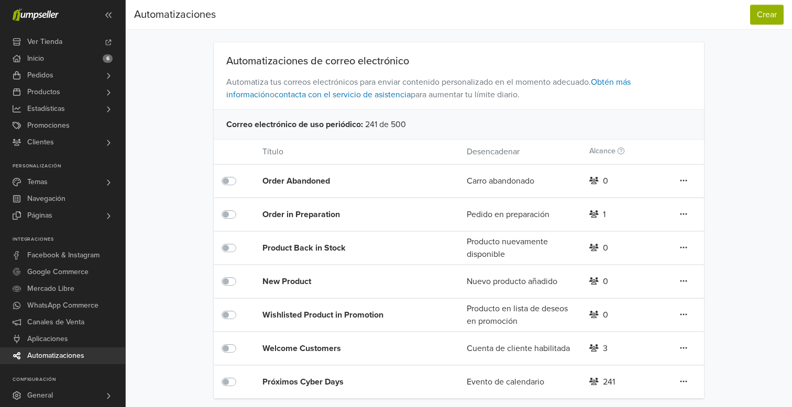
scroll to position [4, 0]
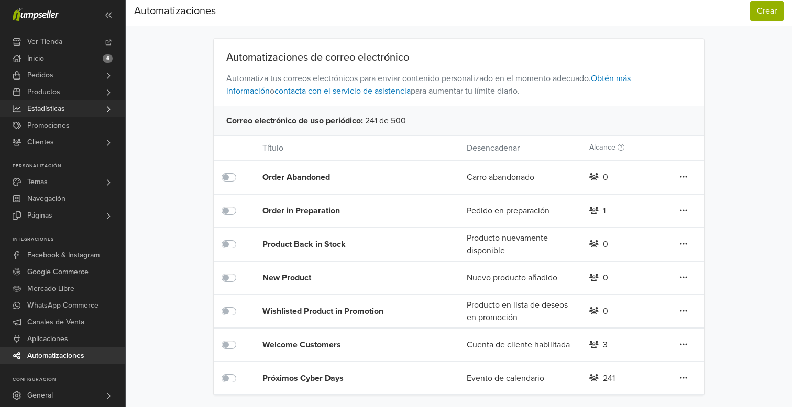
click at [79, 109] on link "Estadísticas" at bounding box center [62, 109] width 125 height 17
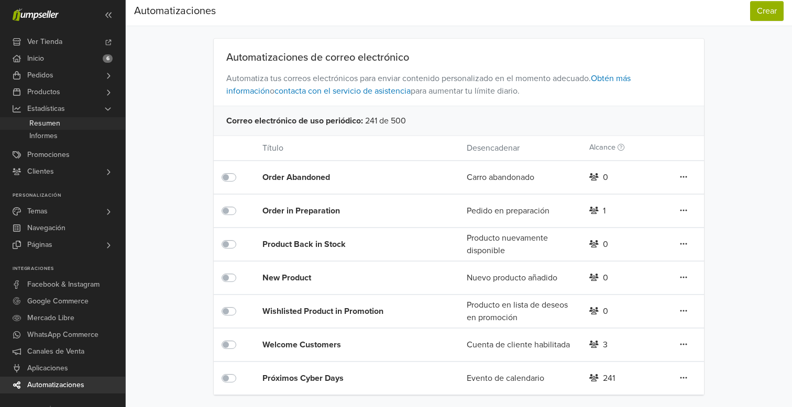
click at [76, 120] on link "Resumen" at bounding box center [62, 123] width 125 height 13
